Goal: Navigation & Orientation: Find specific page/section

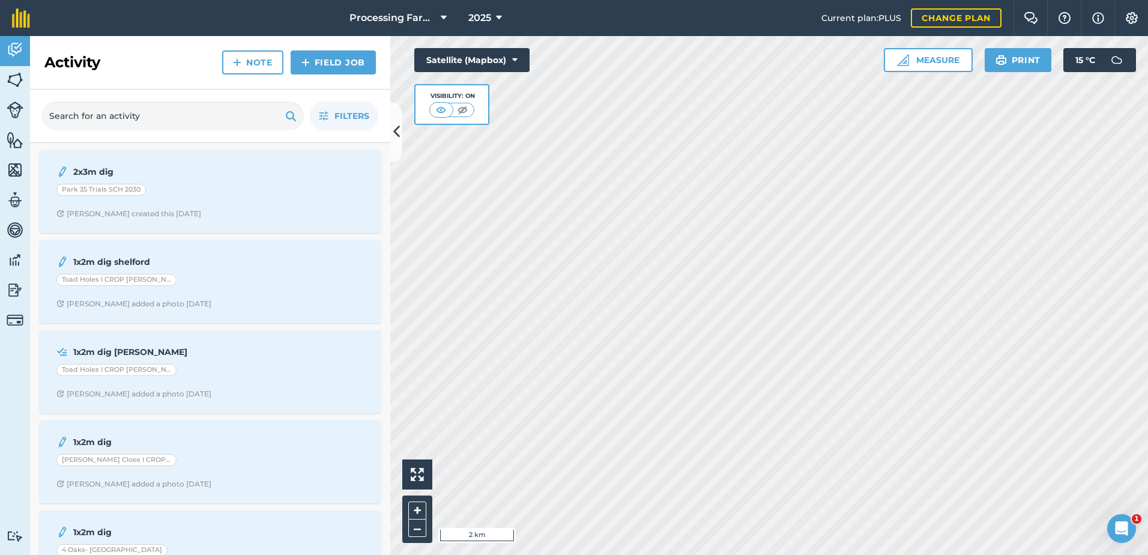
click at [913, 69] on div "Hello i 2 km + – Satellite (Mapbox) Visibility: On Measure Print 15 ° C" at bounding box center [769, 295] width 758 height 519
